Goal: Task Accomplishment & Management: Manage account settings

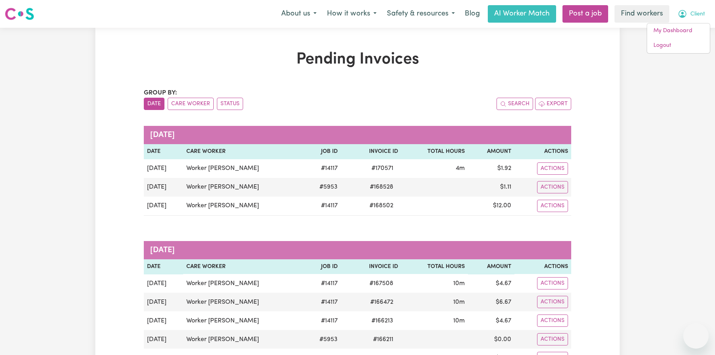
click at [681, 39] on link "Logout" at bounding box center [678, 45] width 63 height 15
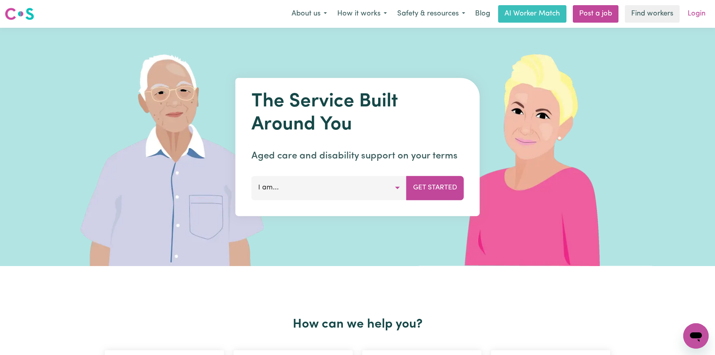
click at [694, 18] on link "Login" at bounding box center [696, 13] width 27 height 17
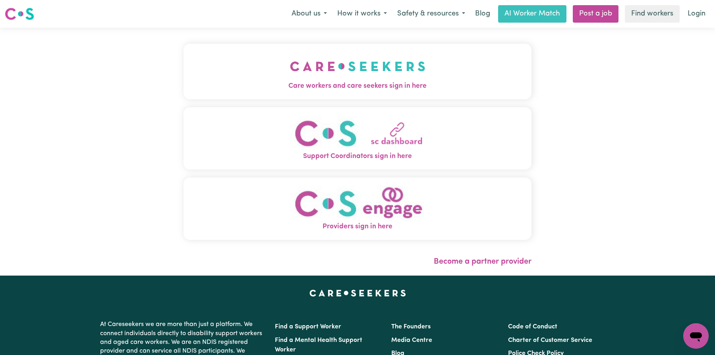
click at [353, 83] on span "Care workers and care seekers sign in here" at bounding box center [357, 86] width 348 height 10
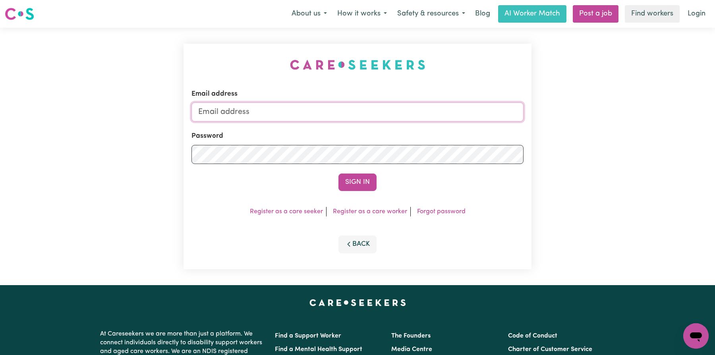
type input "[EMAIL_ADDRESS][DOMAIN_NAME]"
click at [314, 123] on form "Email address [EMAIL_ADDRESS][DOMAIN_NAME] Password Sign In" at bounding box center [357, 140] width 332 height 102
click at [287, 114] on input "[EMAIL_ADDRESS][DOMAIN_NAME]" at bounding box center [357, 111] width 332 height 19
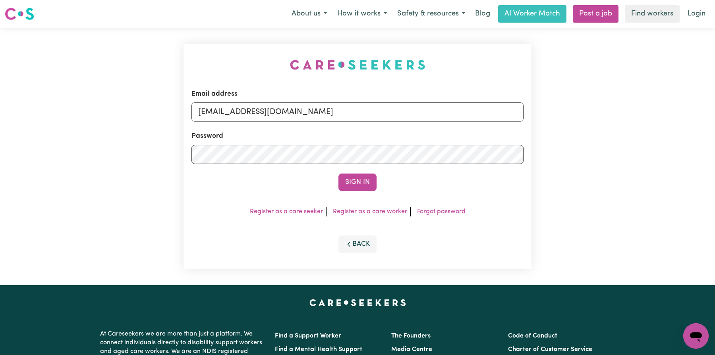
click at [594, 121] on div "Email address [EMAIL_ADDRESS][DOMAIN_NAME] Password Sign In Register as a care …" at bounding box center [357, 156] width 715 height 257
